Goal: Navigation & Orientation: Find specific page/section

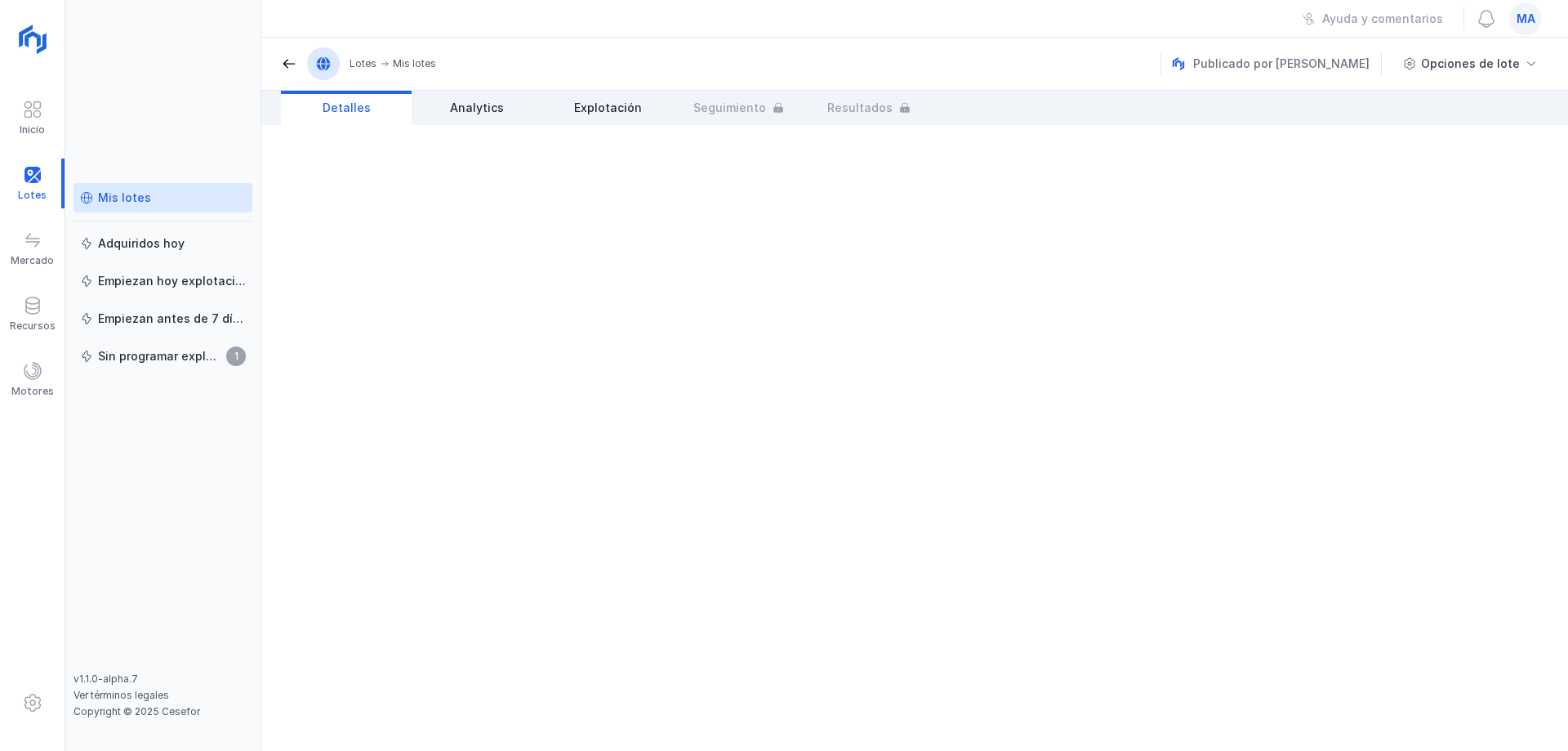
click at [131, 199] on div "Mis lotes" at bounding box center [124, 197] width 53 height 16
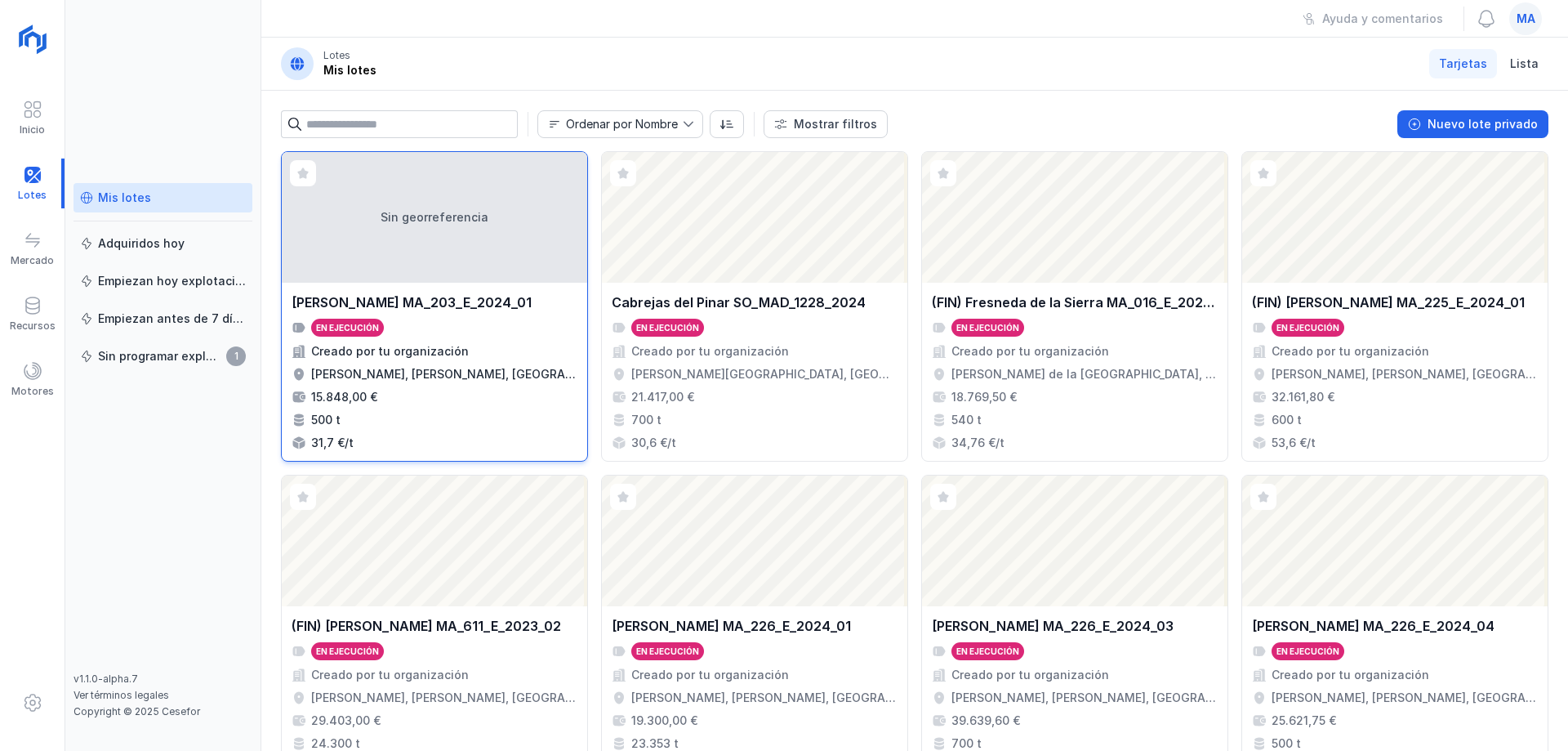
click at [418, 267] on div "Sin georreferencia" at bounding box center [434, 217] width 305 height 131
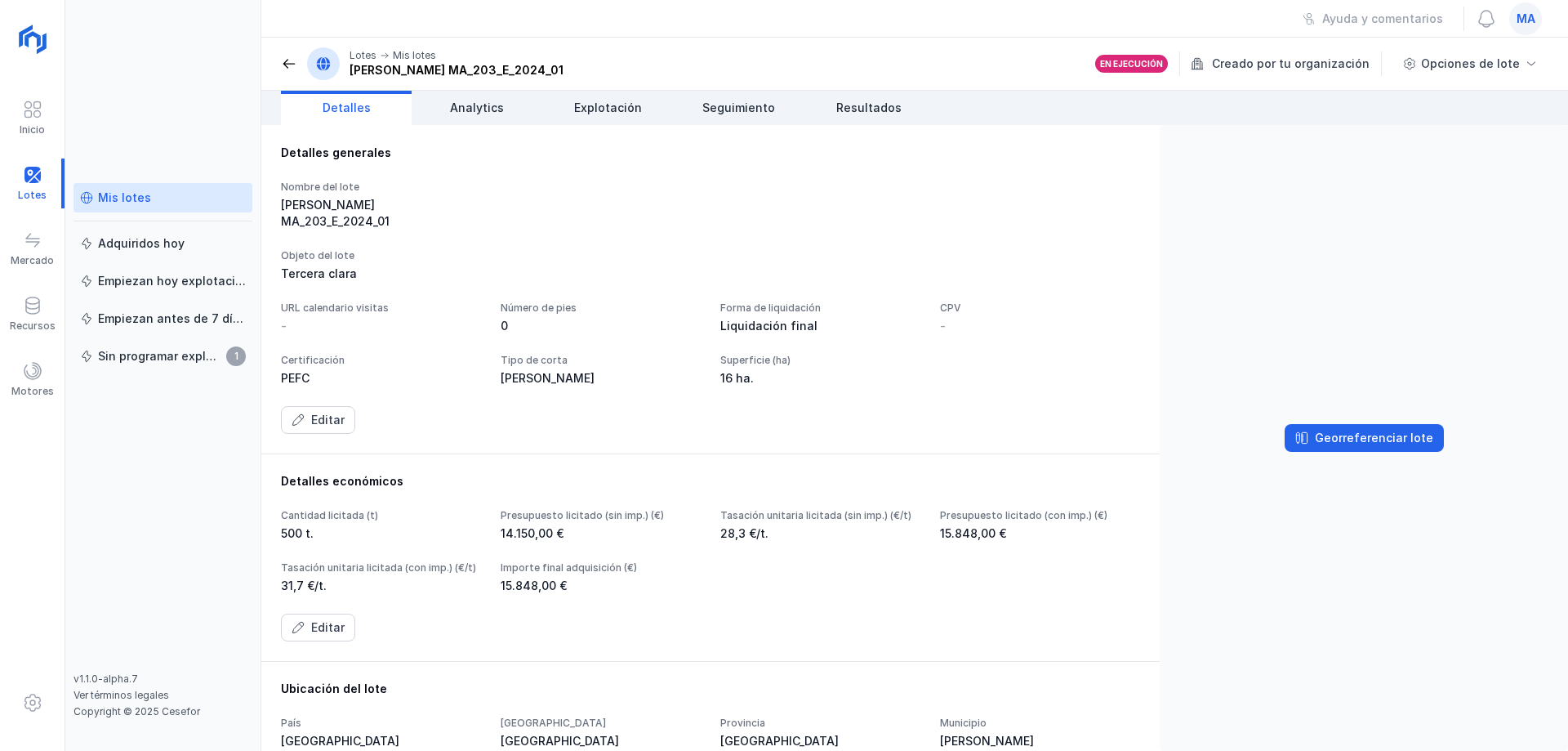
click at [285, 65] on span at bounding box center [290, 64] width 16 height 16
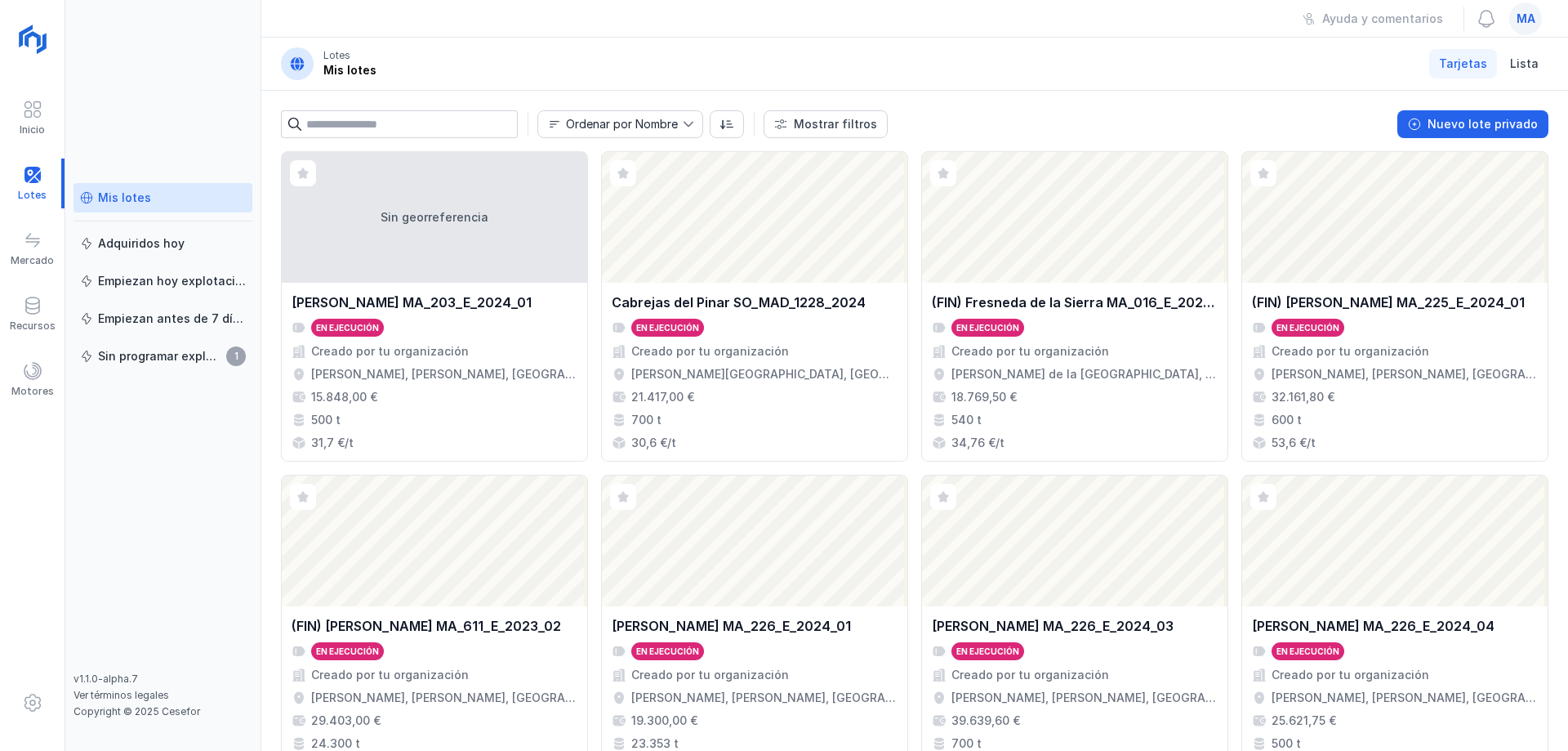
click at [800, 49] on header "Lotes Mis lotes Tarjetas Lista" at bounding box center [915, 64] width 1307 height 53
click at [179, 517] on div "Mis lotes Adquiridos [DATE] Empiezan [DATE] explotación Empiezan antes de 7 día…" at bounding box center [162, 427] width 179 height 489
drag, startPoint x: 611, startPoint y: 60, endPoint x: 408, endPoint y: 118, distance: 211.1
click at [610, 62] on header "Lotes Mis lotes Tarjetas Lista" at bounding box center [915, 64] width 1307 height 53
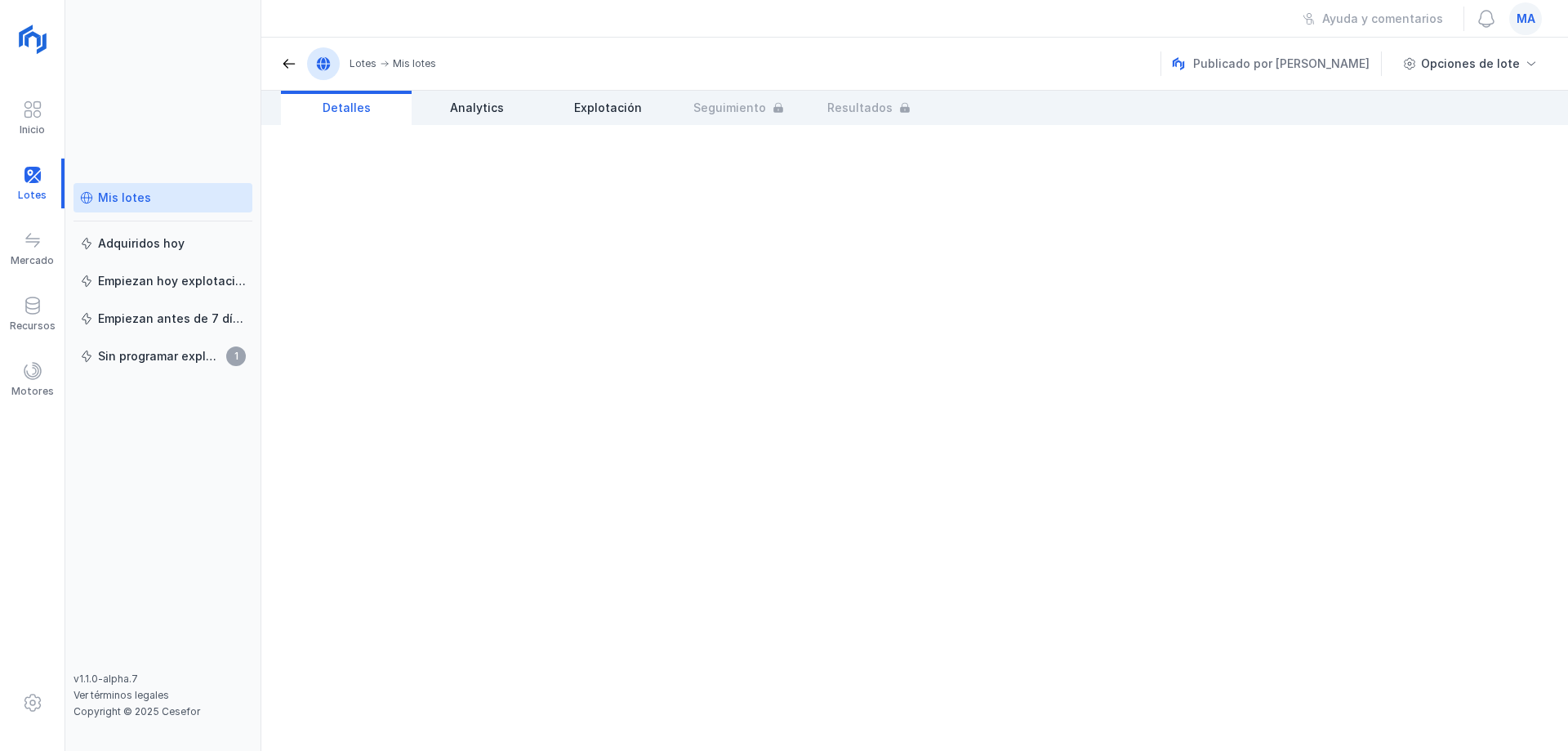
click at [155, 202] on div "Mis lotes" at bounding box center [163, 197] width 166 height 16
